Goal: Book appointment/travel/reservation

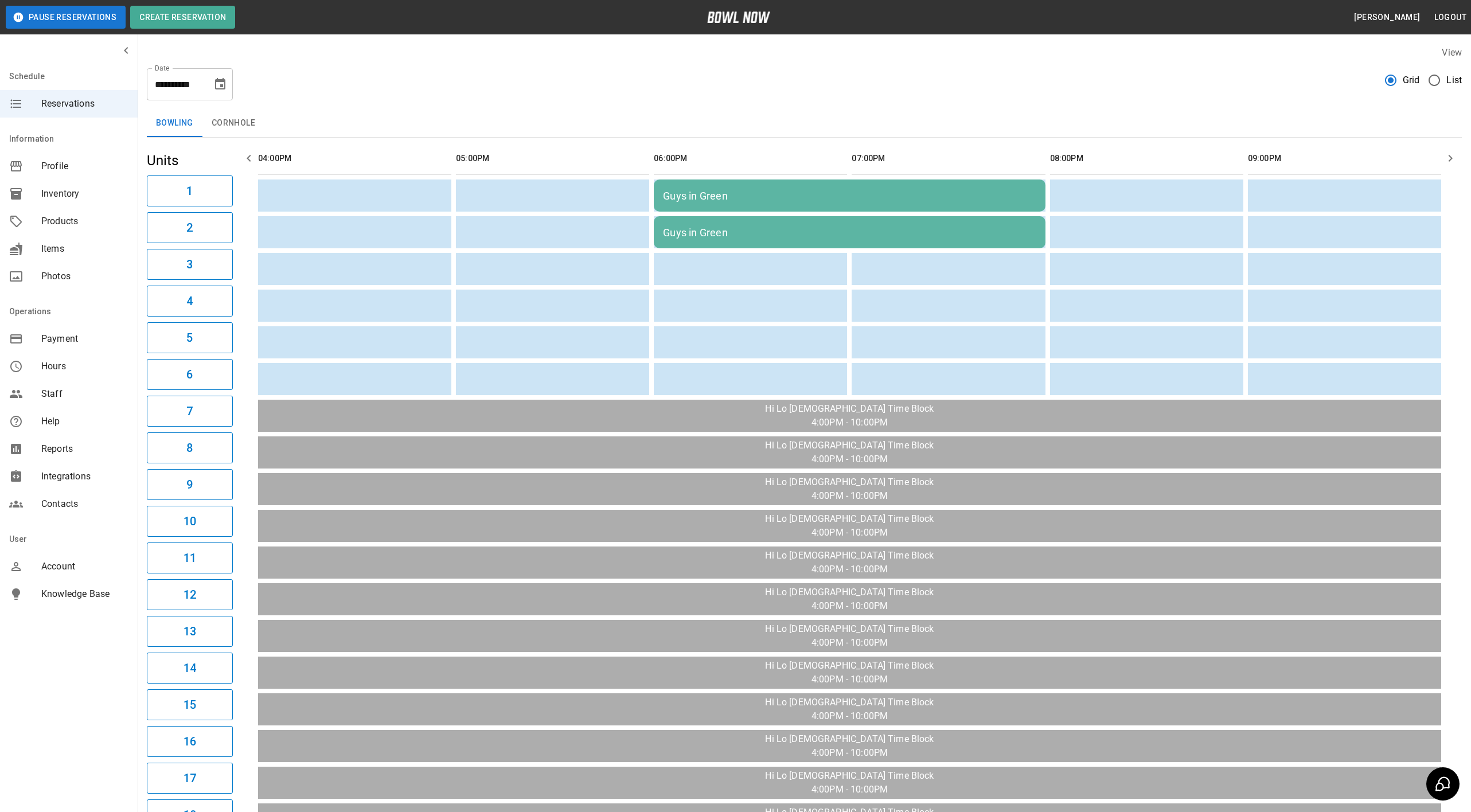
click at [210, 90] on button "Choose date, selected date is Sep 17, 2025" at bounding box center [220, 84] width 23 height 23
click at [110, 231] on button "21" at bounding box center [107, 231] width 21 height 21
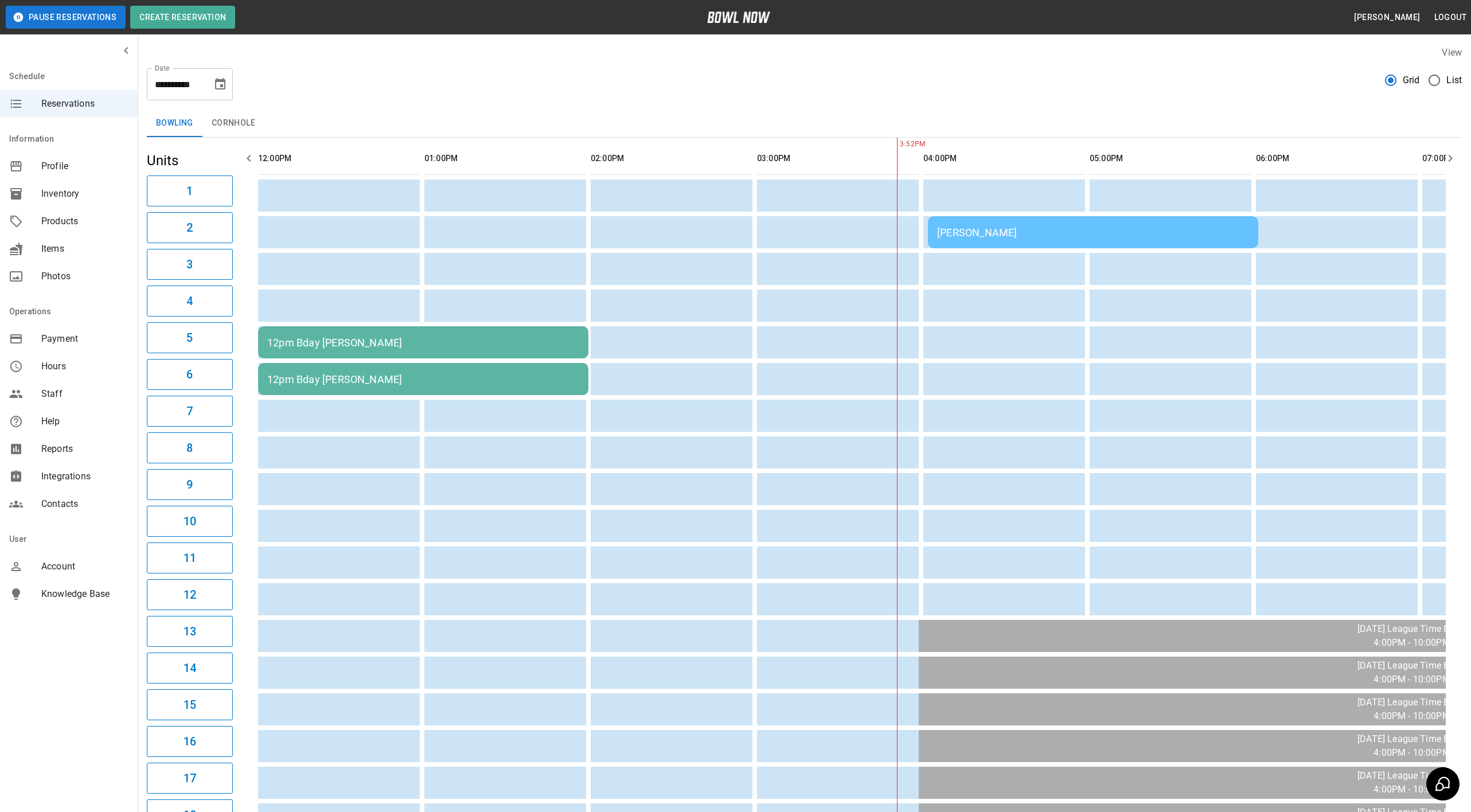
scroll to position [0, 451]
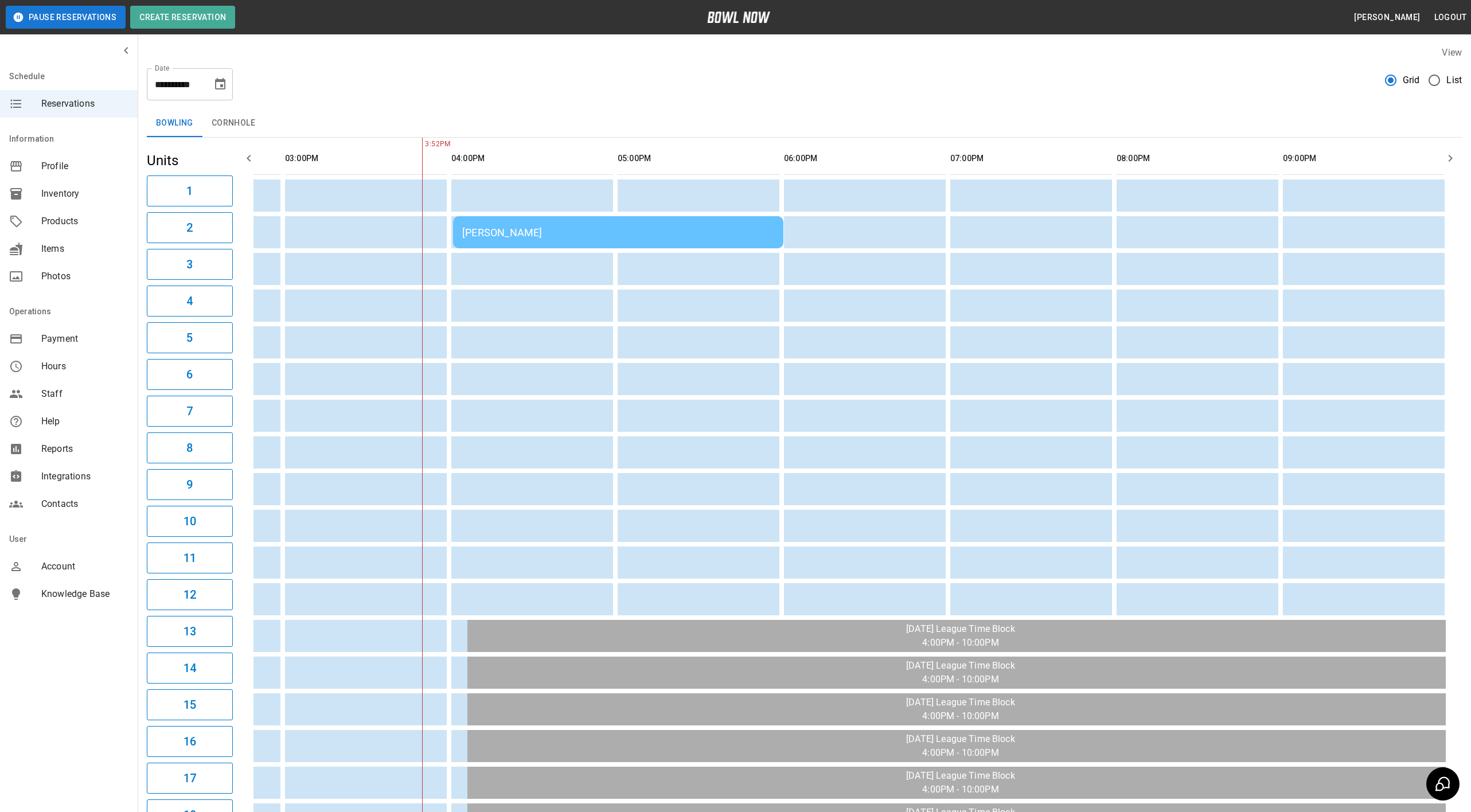
click at [250, 155] on icon "button" at bounding box center [249, 158] width 14 height 14
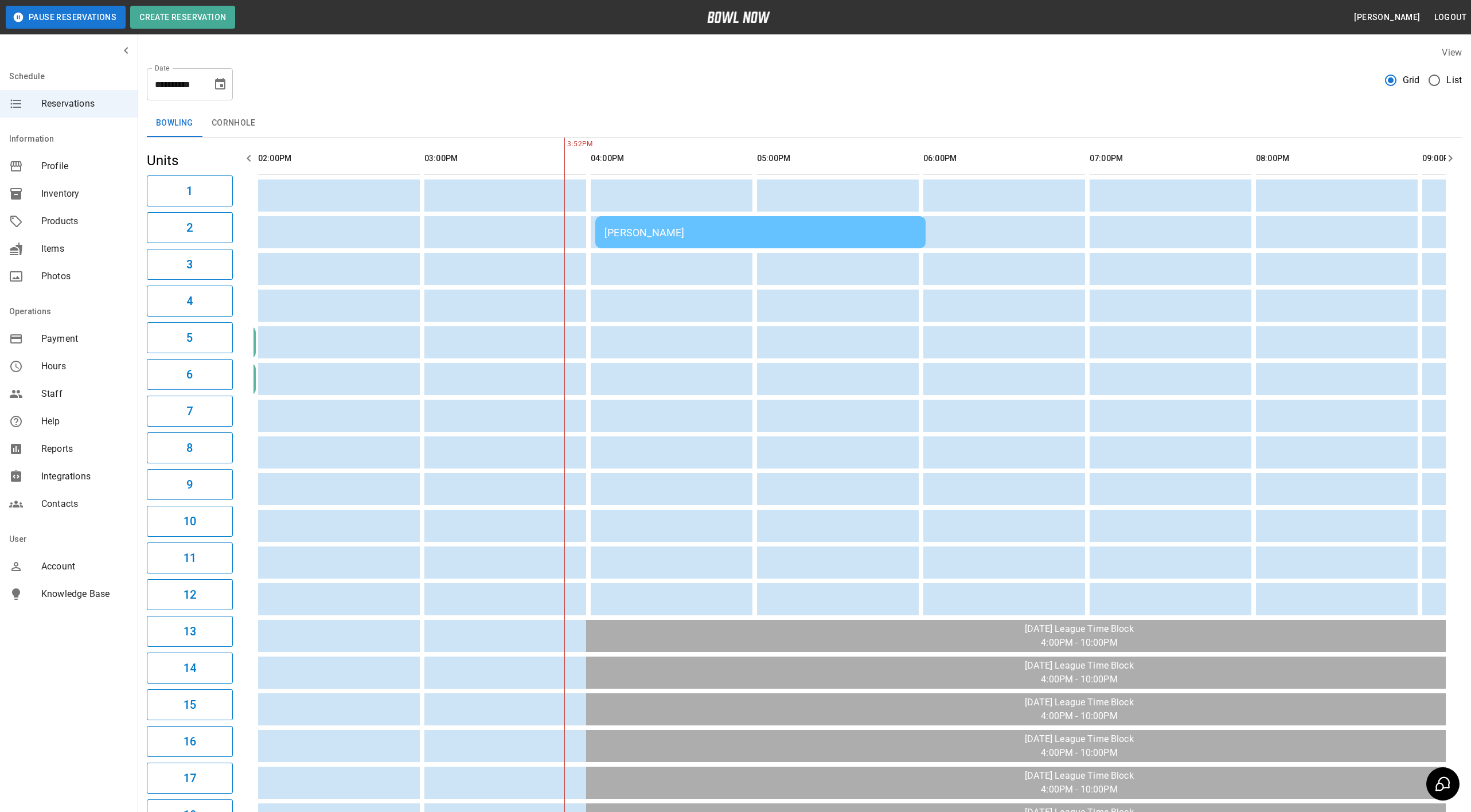
click at [250, 155] on icon "button" at bounding box center [249, 158] width 14 height 14
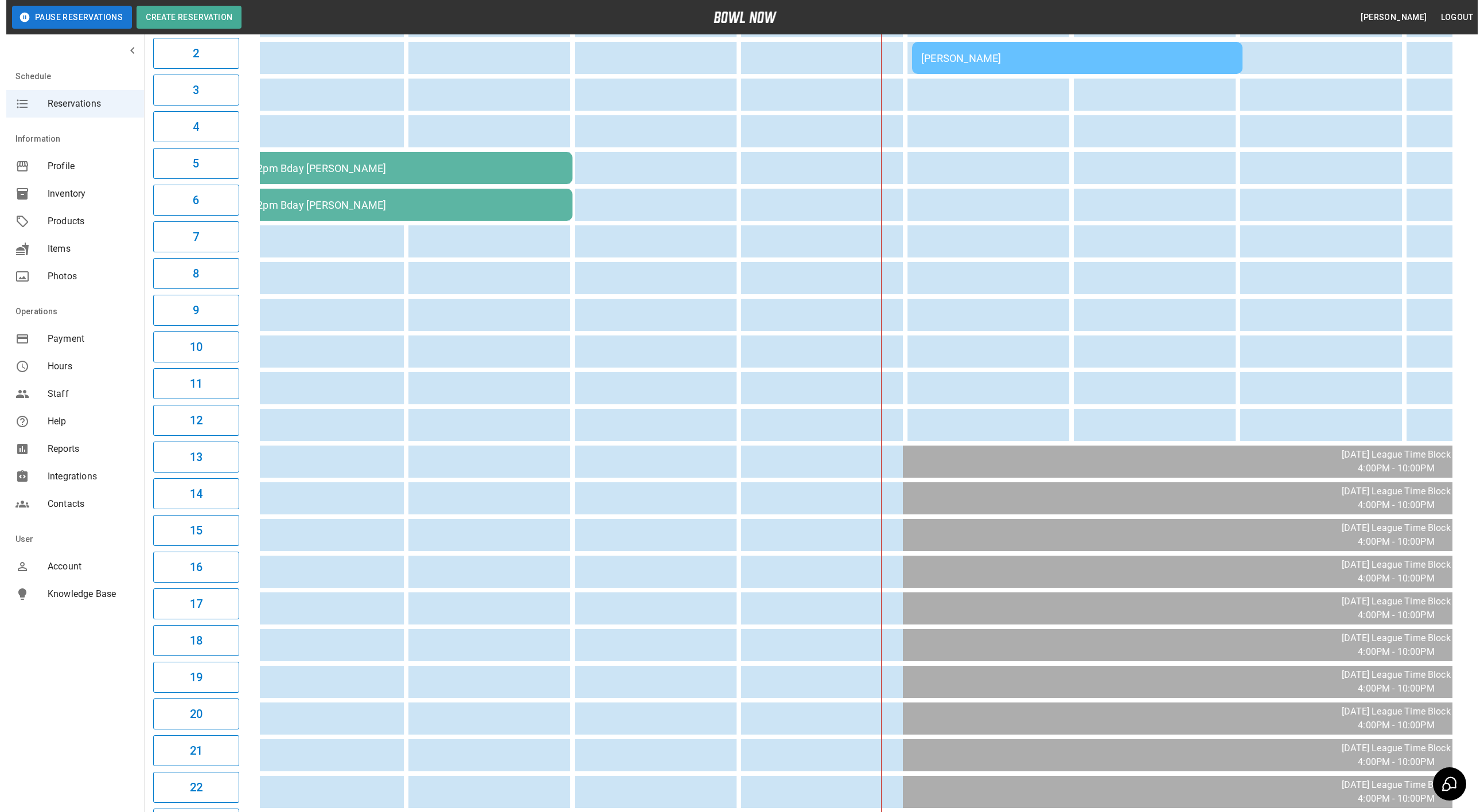
scroll to position [0, 0]
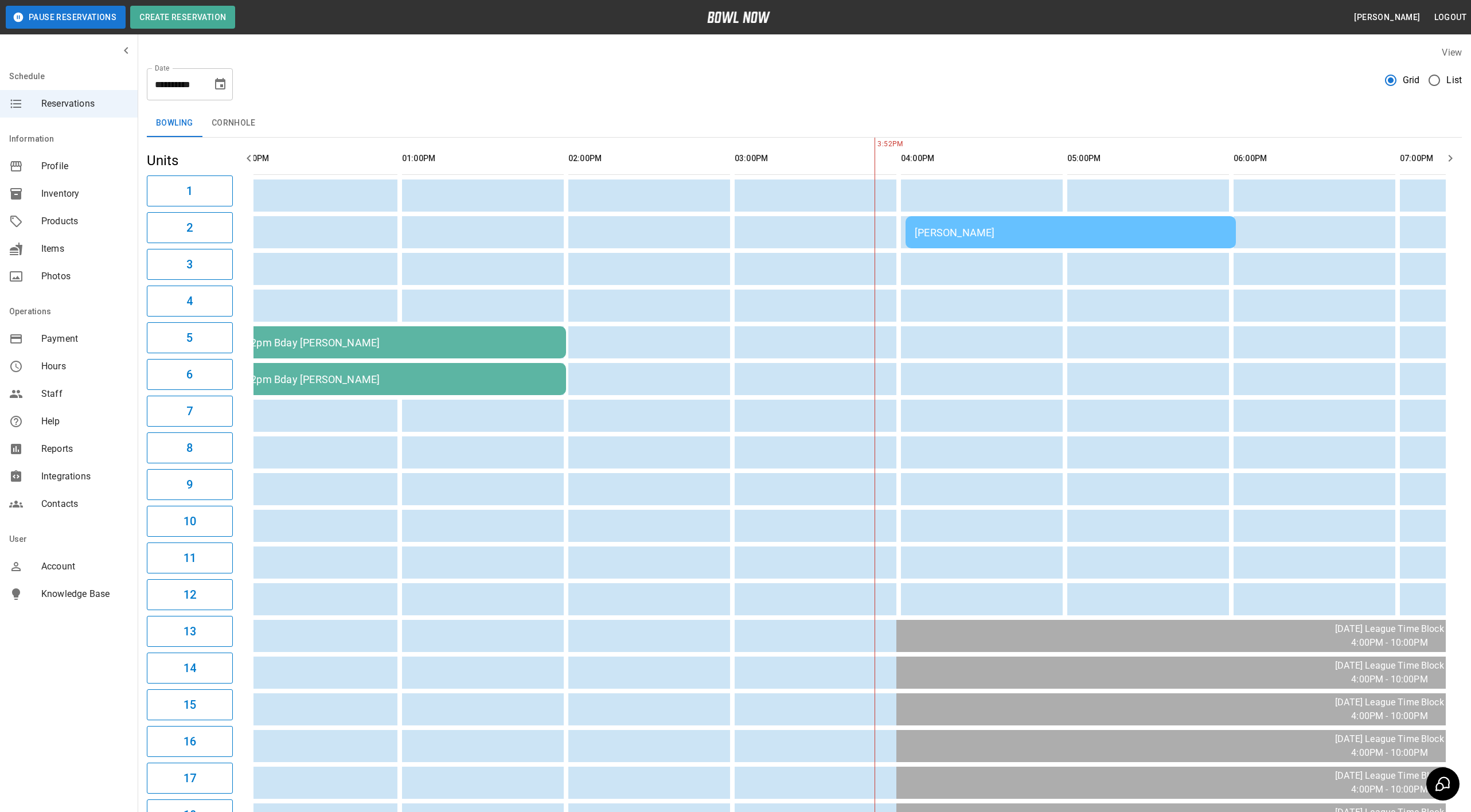
click at [370, 373] on div "12pm Bday [PERSON_NAME]" at bounding box center [401, 379] width 312 height 12
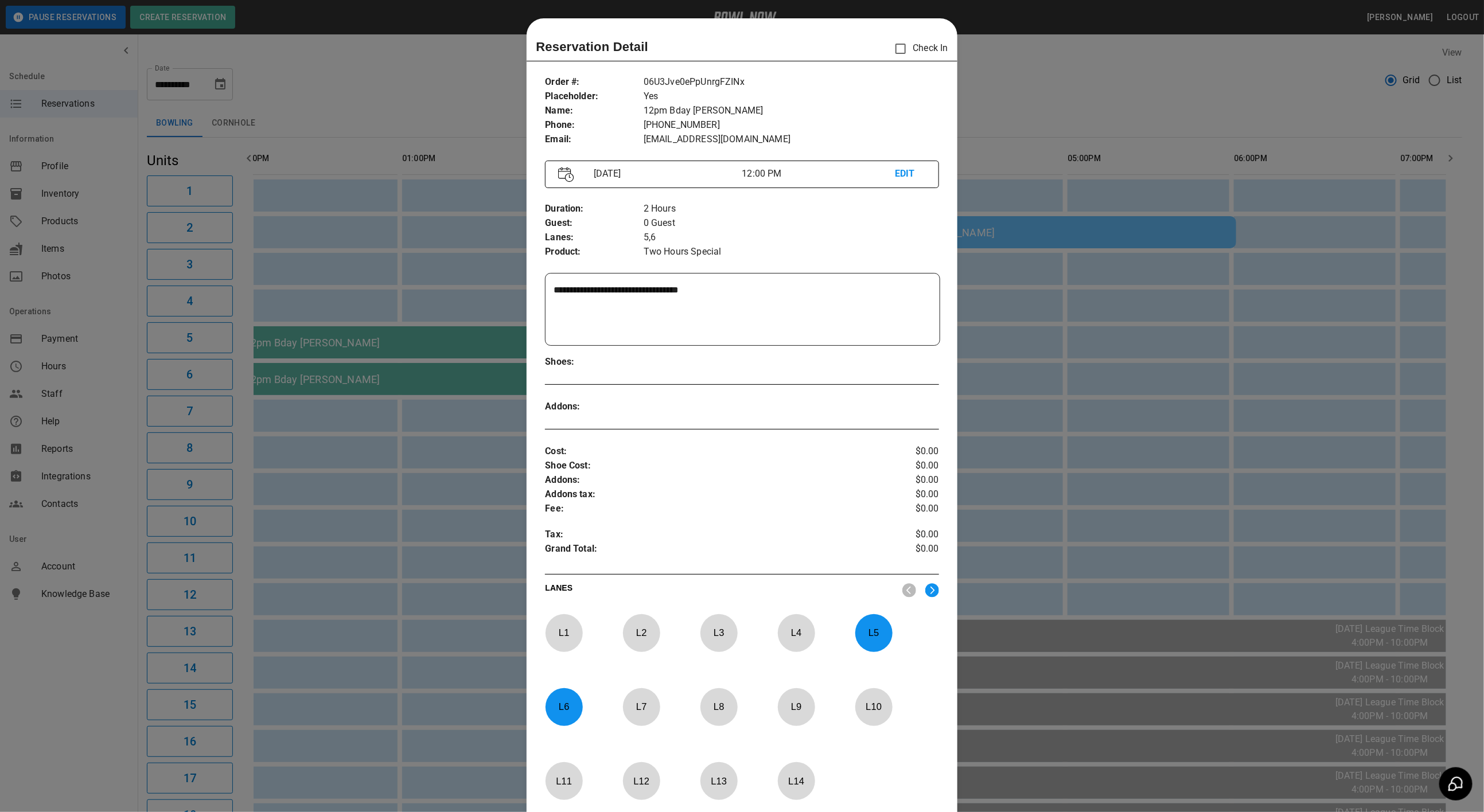
scroll to position [18, 0]
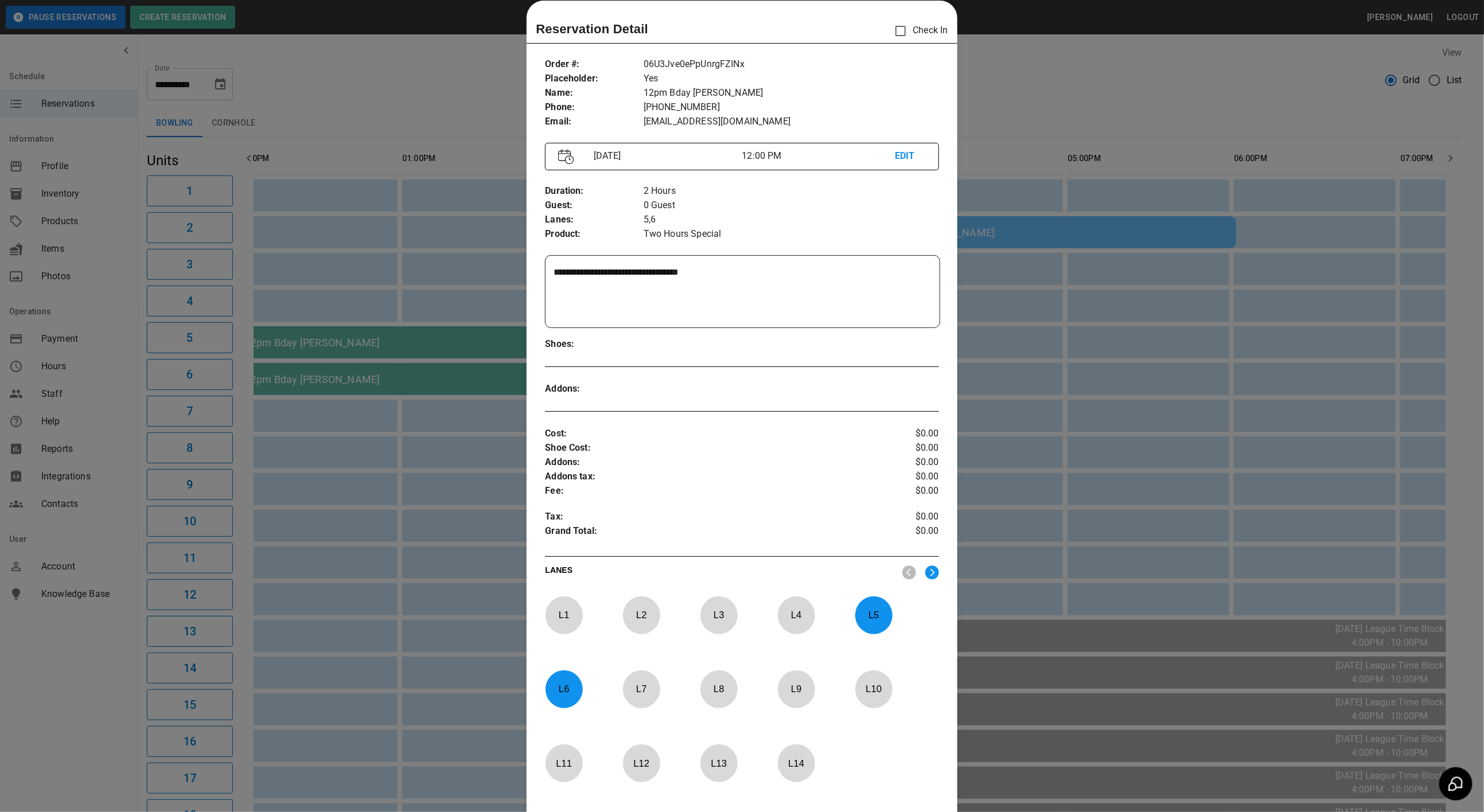
click at [375, 85] on div at bounding box center [742, 406] width 1484 height 812
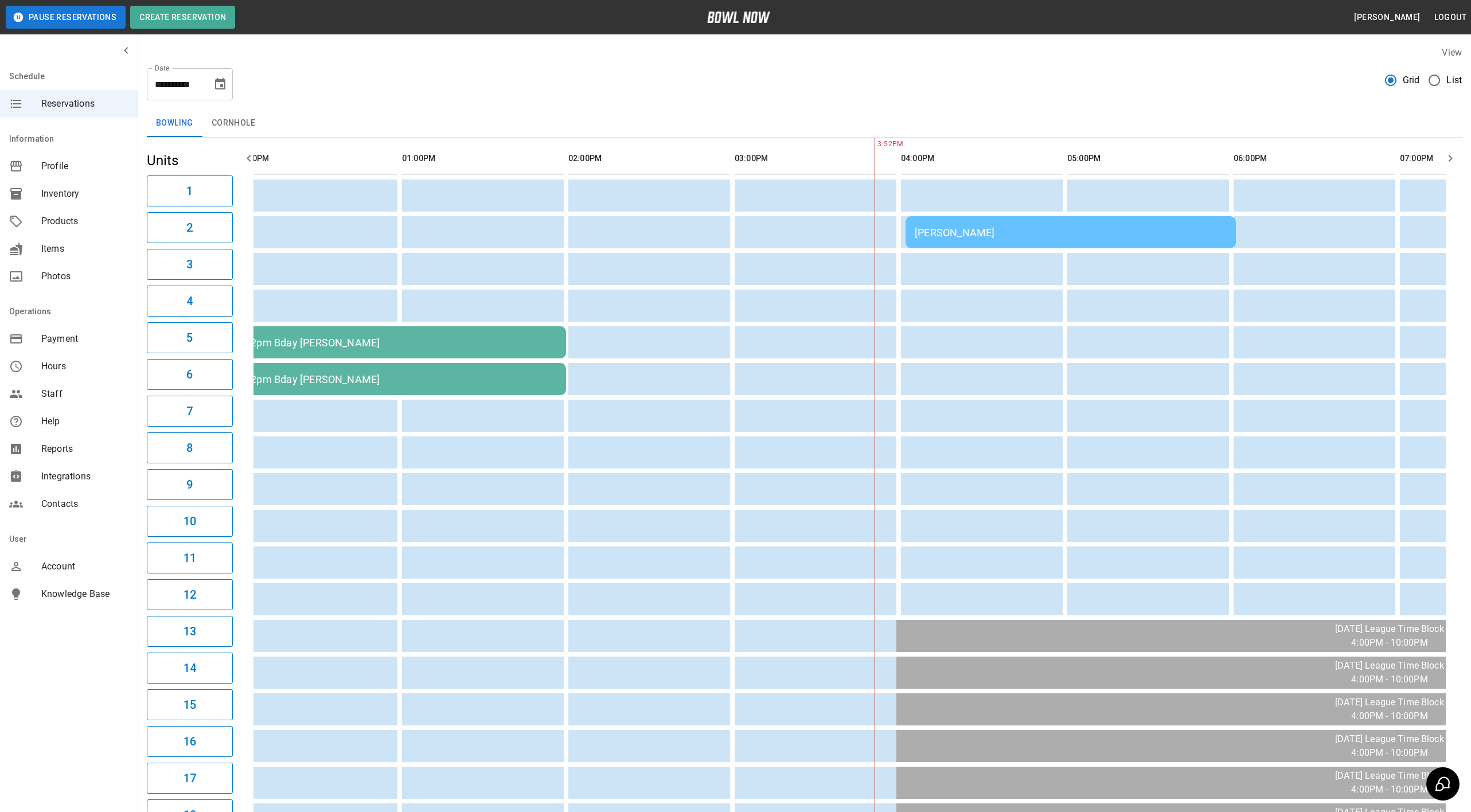
click at [217, 86] on icon "Choose date, selected date is Sep 21, 2025" at bounding box center [220, 84] width 14 height 14
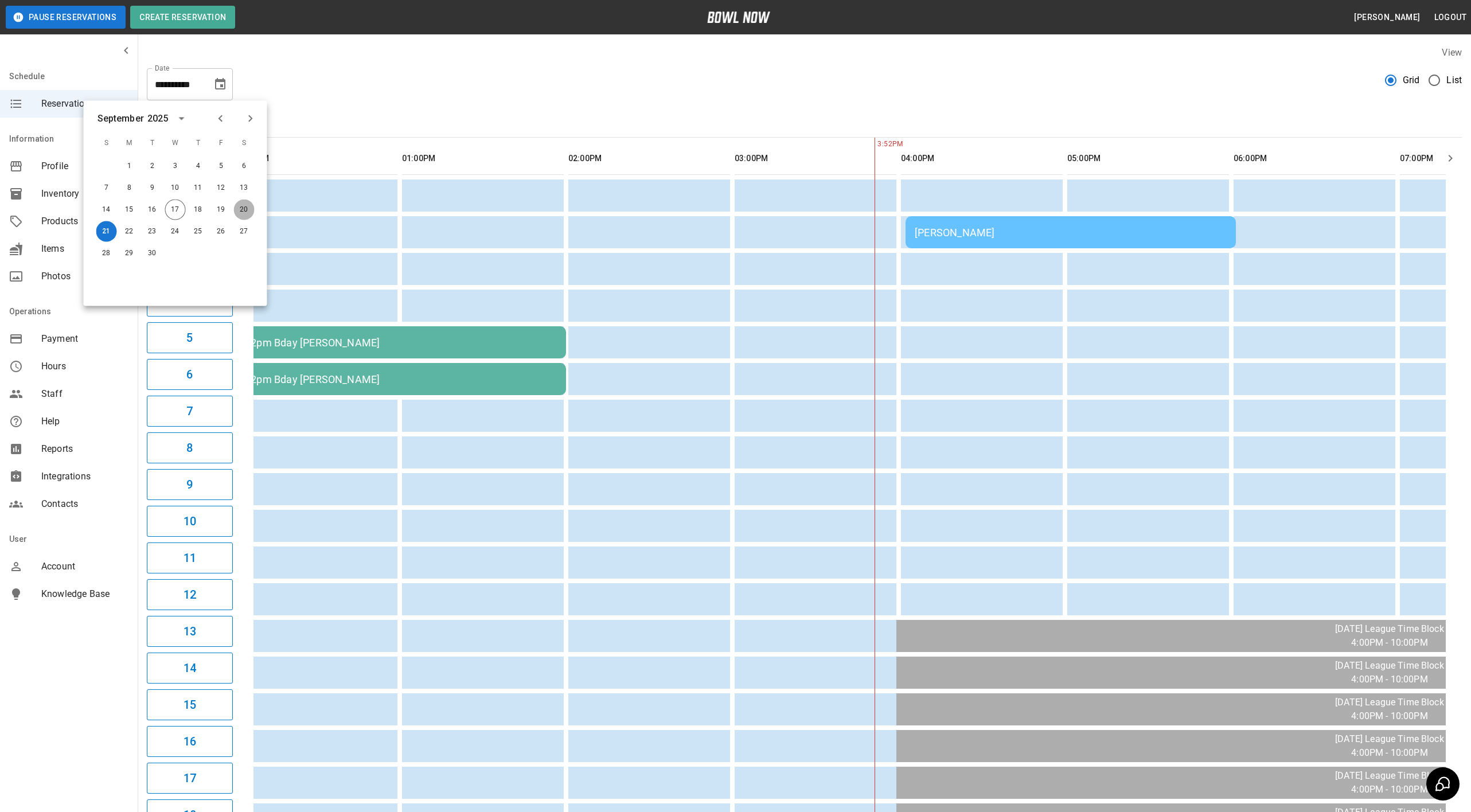
click at [243, 210] on button "20" at bounding box center [244, 210] width 21 height 21
type input "**********"
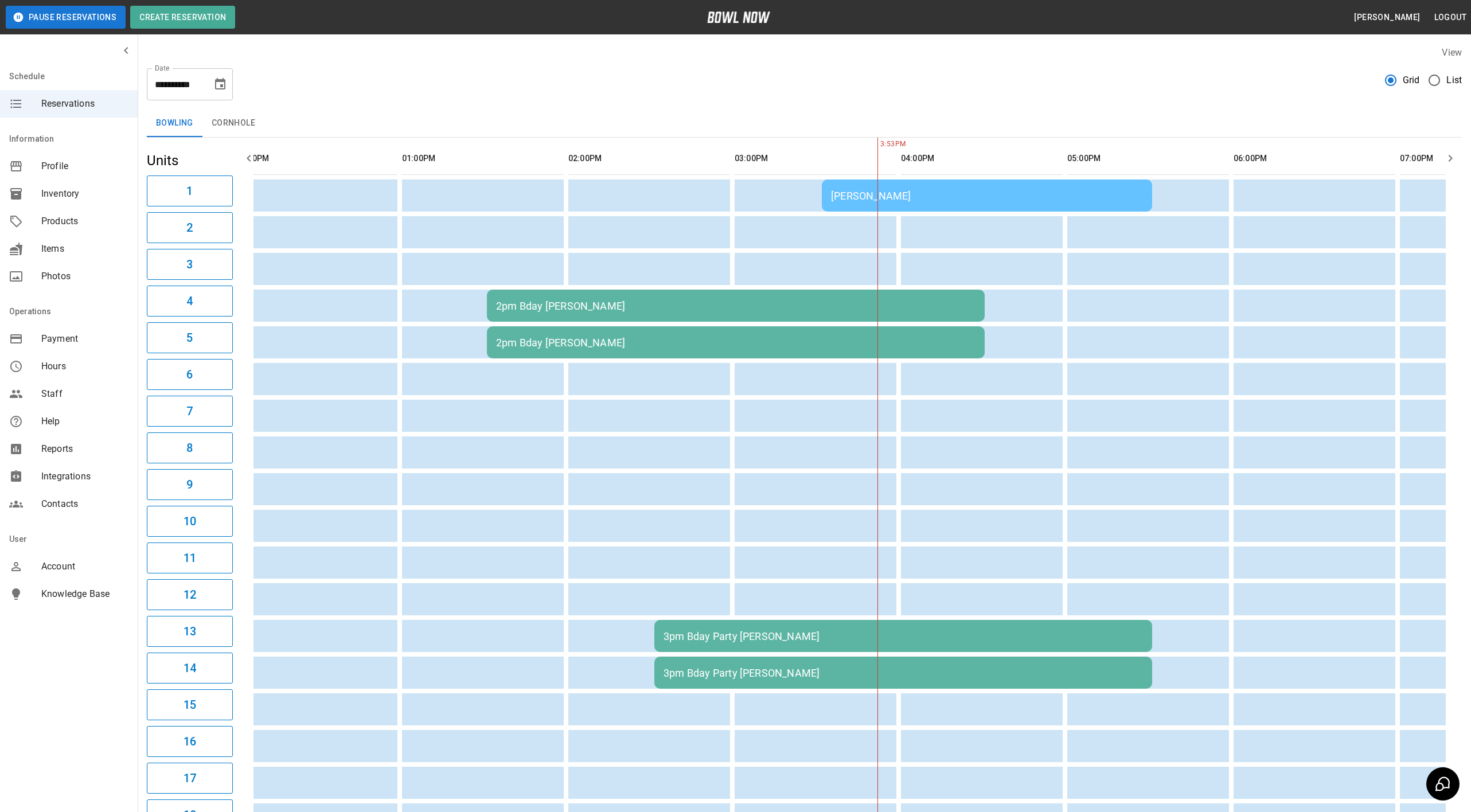
click at [522, 300] on div "2pm Bday [PERSON_NAME]" at bounding box center [736, 306] width 480 height 12
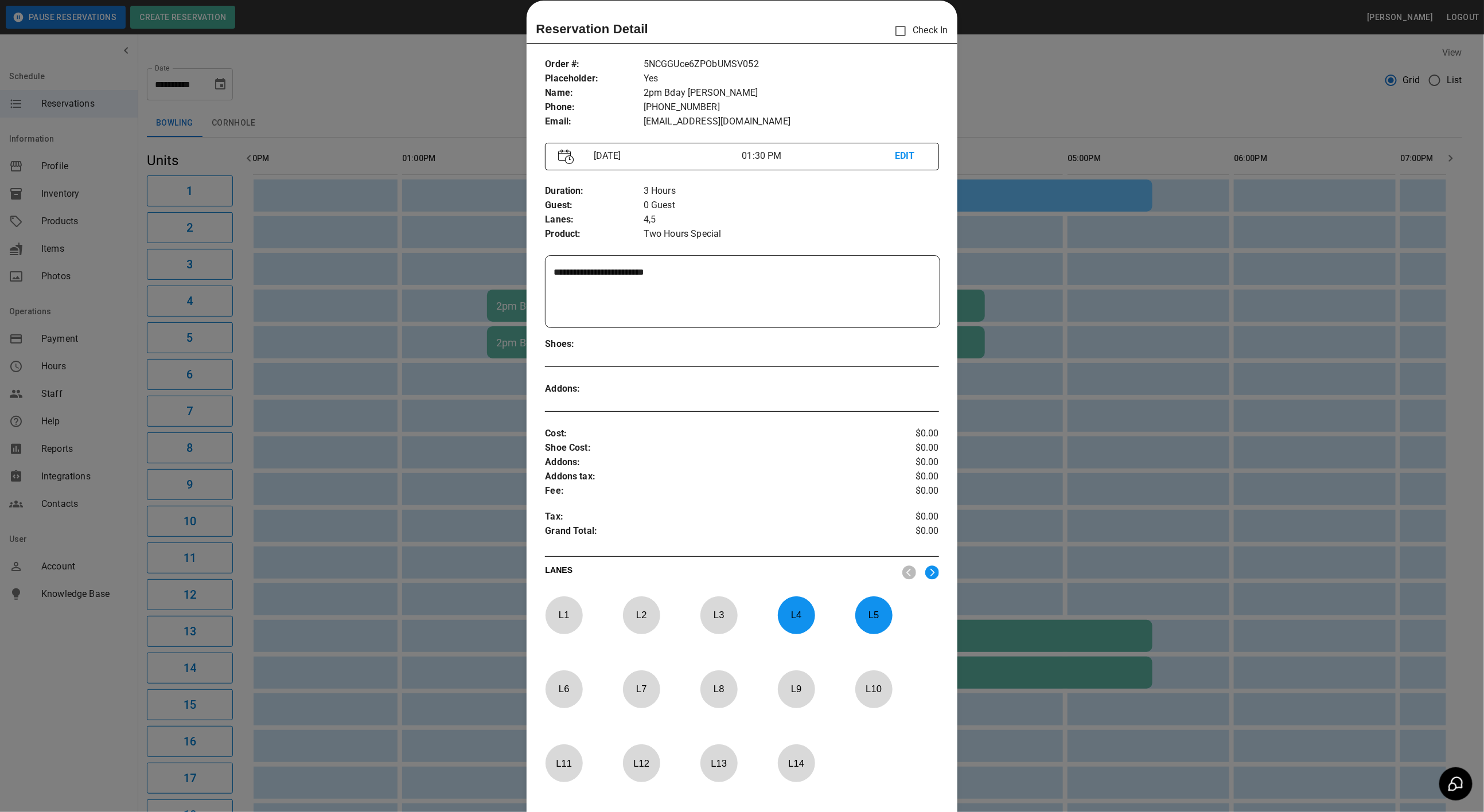
click at [418, 68] on div at bounding box center [742, 406] width 1484 height 812
